Goal: Information Seeking & Learning: Learn about a topic

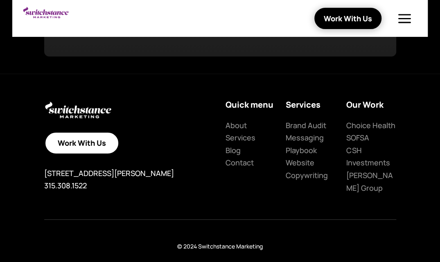
scroll to position [1156, 0]
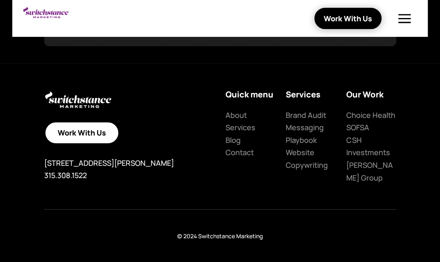
click at [41, 75] on div "Work With Us 466 Westcott Street 2Fl, Syracuse, NY 13210 315.308.1522 Quick men…" at bounding box center [220, 163] width 440 height 199
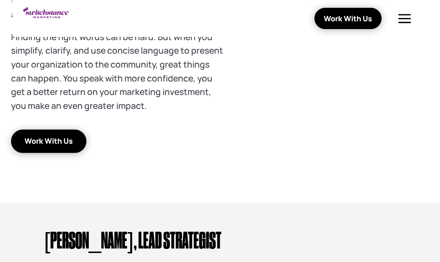
scroll to position [500, 0]
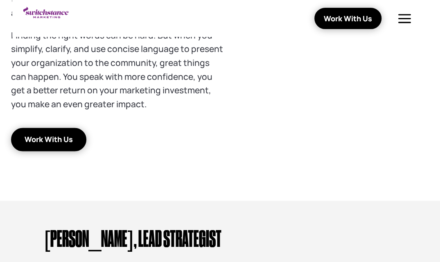
click at [40, 194] on div "THE NEED FOR CLARITY You work really hard to make a difference in people’s live…" at bounding box center [220, 38] width 440 height 986
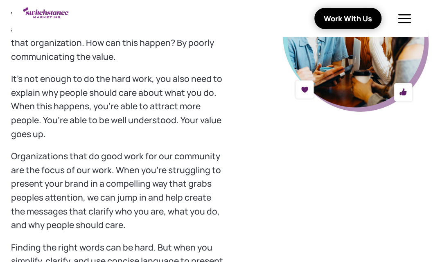
scroll to position [287, 0]
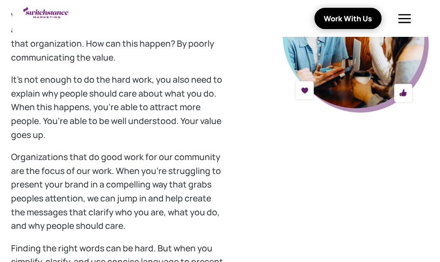
click at [47, 171] on p "Organizations that do good work for our community are the focus of our work. Wh…" at bounding box center [118, 195] width 214 height 91
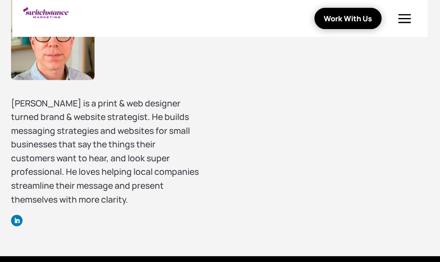
scroll to position [774, 0]
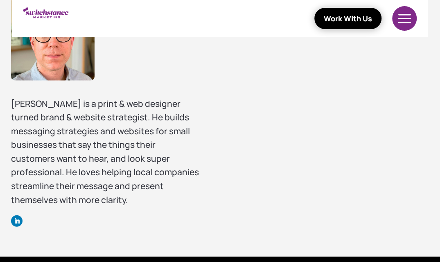
click at [404, 18] on div at bounding box center [405, 18] width 26 height 25
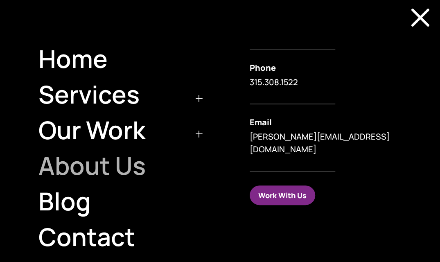
click at [130, 162] on link "About Us" at bounding box center [118, 166] width 179 height 36
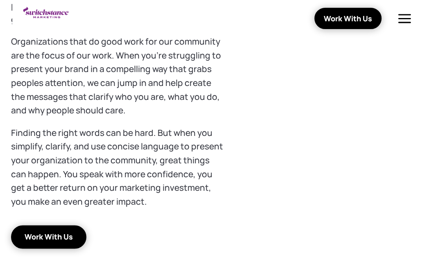
scroll to position [607, 0]
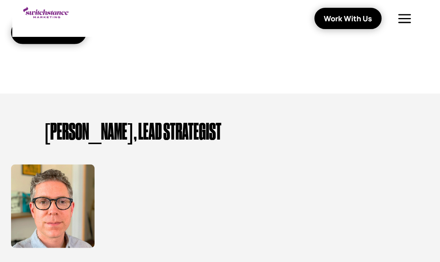
click at [32, 111] on div "[PERSON_NAME], LEAD STRATEGIST [PERSON_NAME] is a print & web designer turned b…" at bounding box center [220, 258] width 440 height 330
